Goal: Navigation & Orientation: Find specific page/section

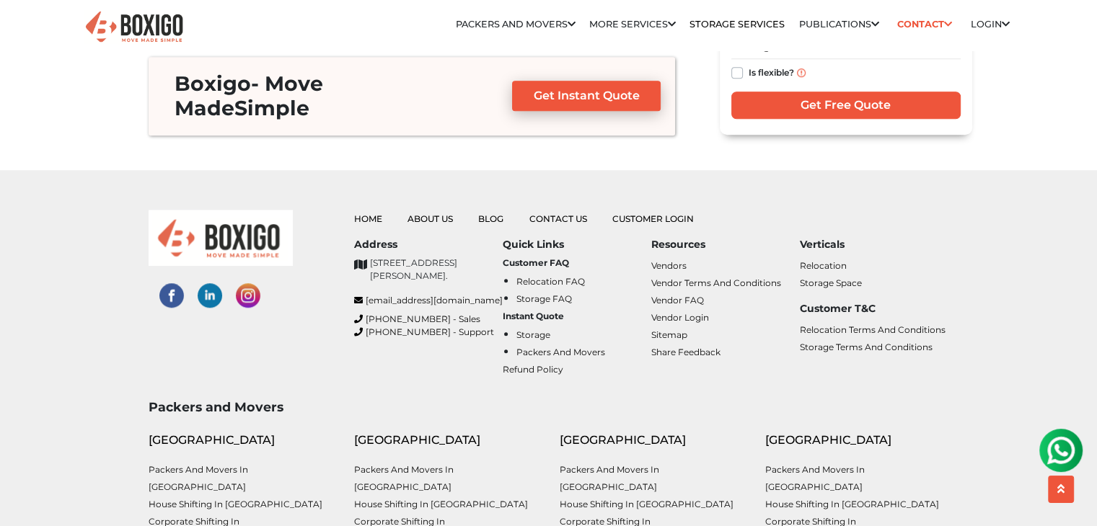
scroll to position [6486, 0]
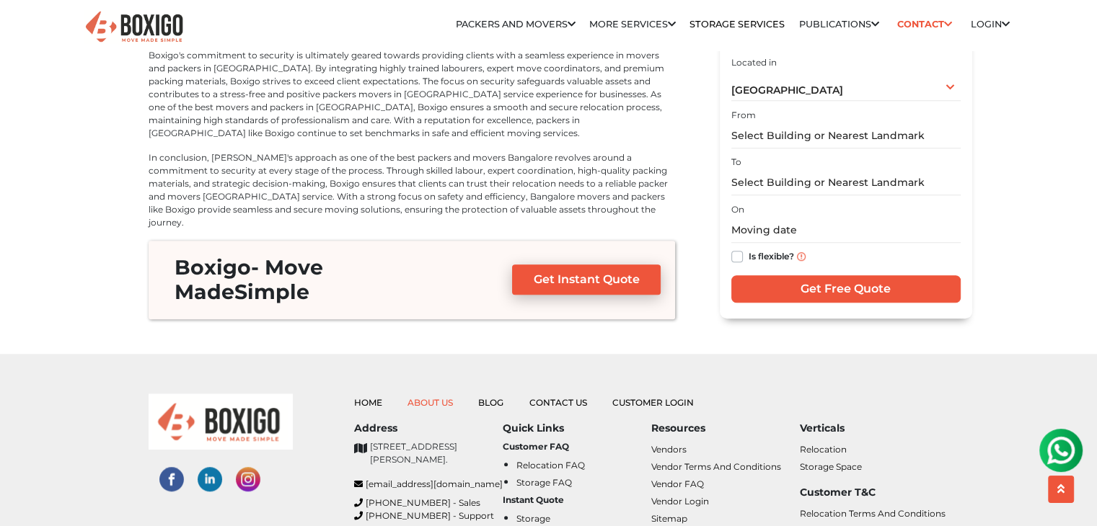
click at [428, 397] on link "About Us" at bounding box center [429, 402] width 45 height 11
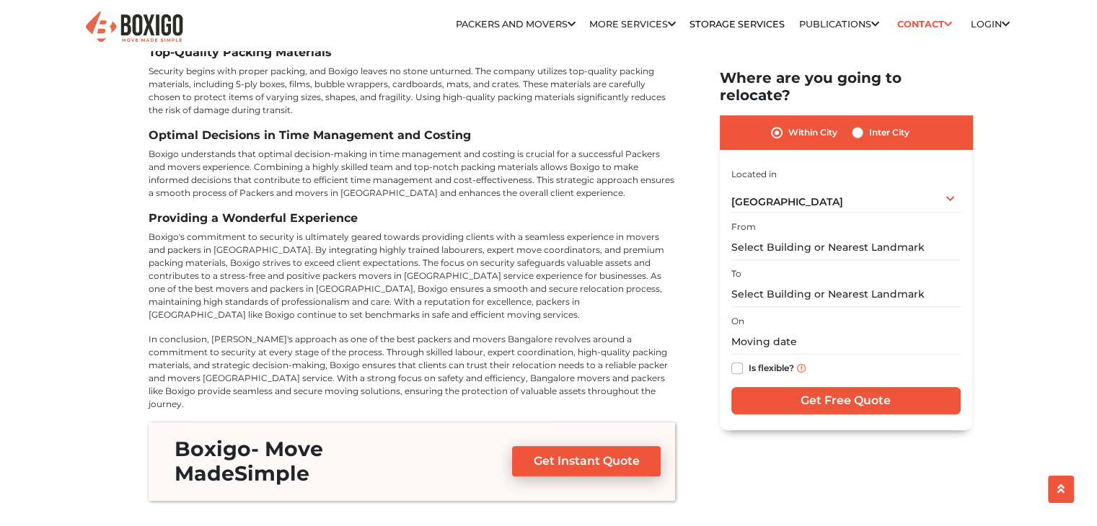
scroll to position [6486, 0]
